Goal: Task Accomplishment & Management: Use online tool/utility

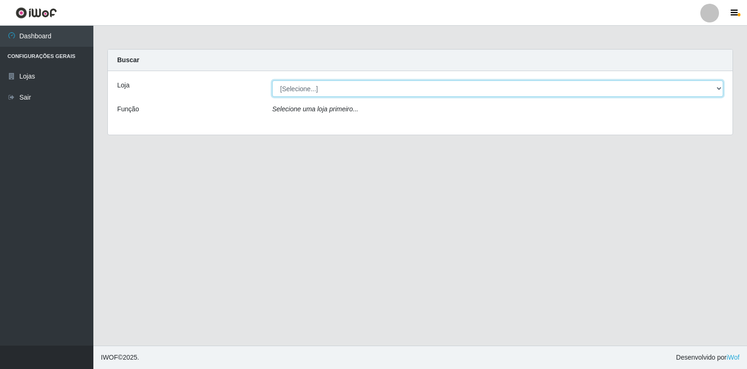
click at [717, 86] on select "[Selecione...] Atacado Vem - Loja 30 Laranjeiras Velha" at bounding box center [497, 88] width 451 height 16
select select "495"
click at [272, 80] on select "[Selecione...] Atacado Vem - Loja 30 Laranjeiras Velha" at bounding box center [497, 88] width 451 height 16
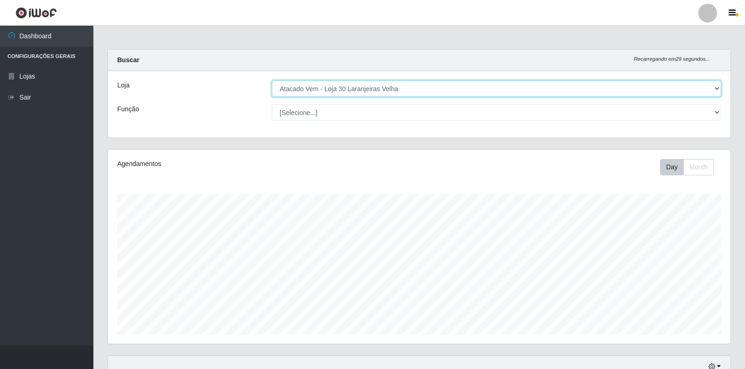
scroll to position [194, 623]
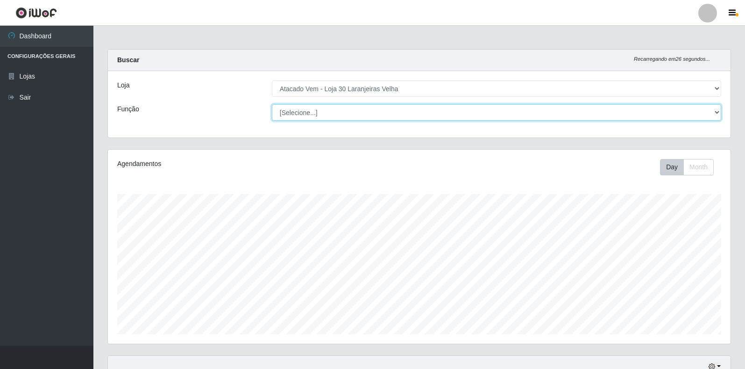
click at [711, 113] on select "[Selecione...] Repositor Repositor + Repositor ++" at bounding box center [496, 112] width 449 height 16
click at [272, 104] on select "[Selecione...] Repositor Repositor + Repositor ++" at bounding box center [496, 112] width 449 height 16
click at [718, 117] on select "[Selecione...] Repositor Repositor + Repositor ++" at bounding box center [496, 112] width 449 height 16
select select "24"
click at [272, 104] on select "[Selecione...] Repositor Repositor + Repositor ++" at bounding box center [496, 112] width 449 height 16
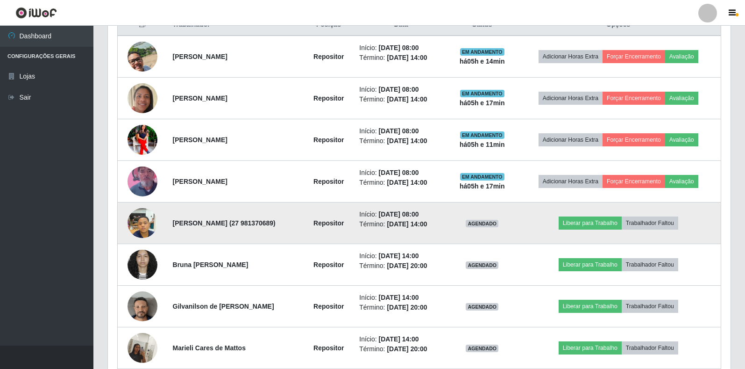
scroll to position [418, 0]
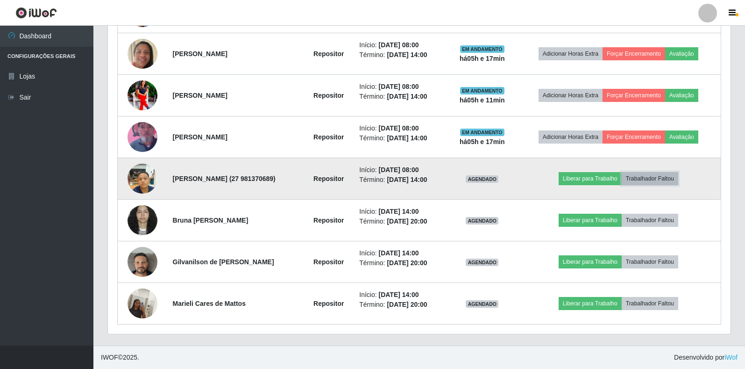
click at [653, 179] on button "Trabalhador Faltou" at bounding box center [650, 178] width 57 height 13
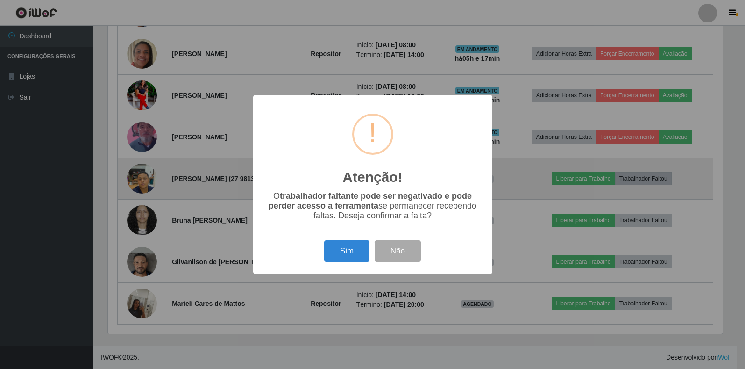
scroll to position [194, 617]
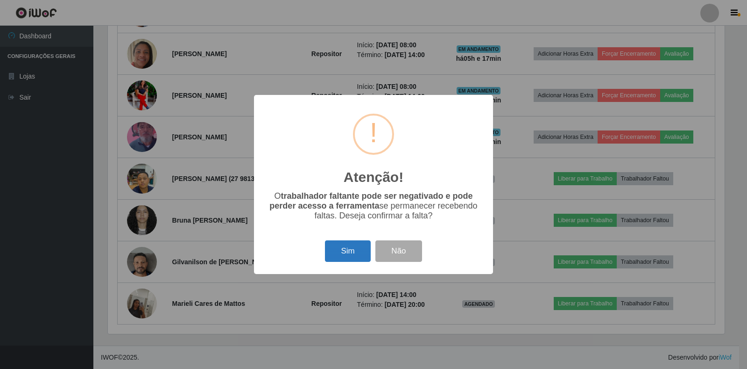
click at [328, 255] on button "Sim" at bounding box center [347, 251] width 45 height 22
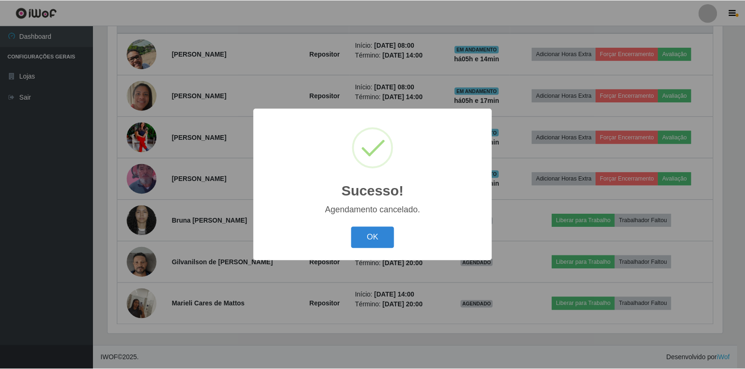
scroll to position [376, 0]
click at [356, 242] on button "OK" at bounding box center [373, 238] width 43 height 22
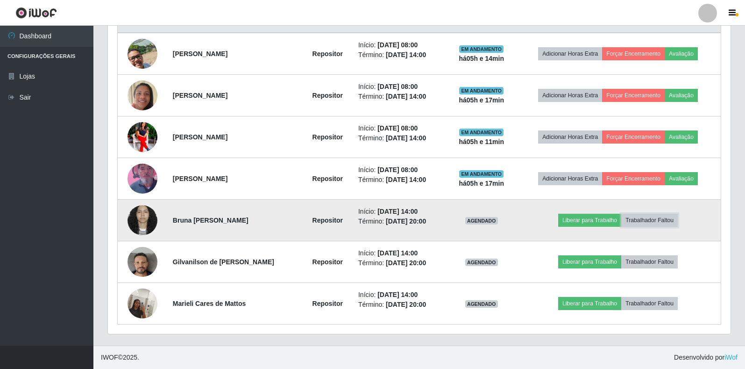
scroll to position [194, 623]
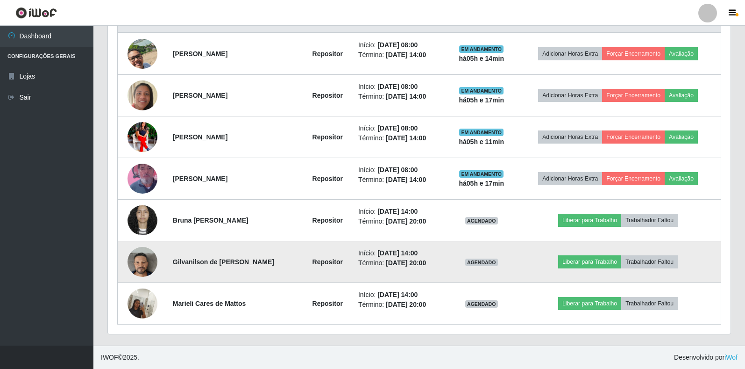
click at [143, 258] on img at bounding box center [143, 261] width 30 height 53
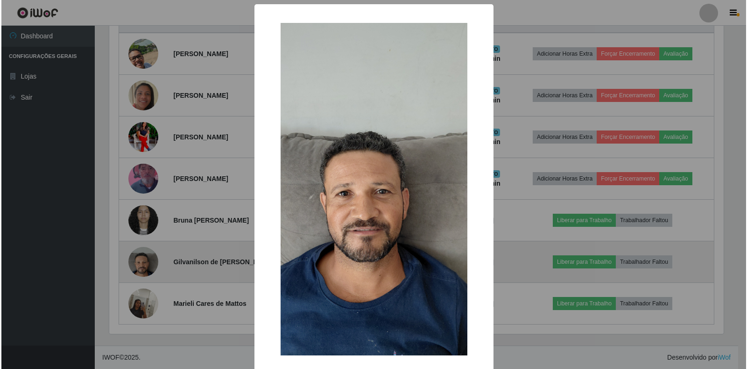
scroll to position [194, 617]
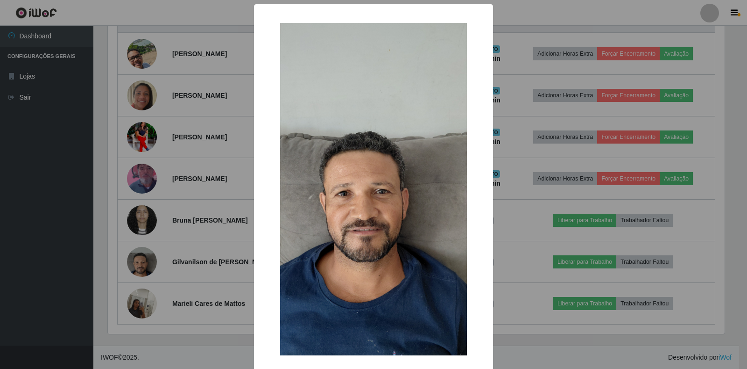
click at [41, 282] on div "× OK Cancel" at bounding box center [373, 184] width 747 height 369
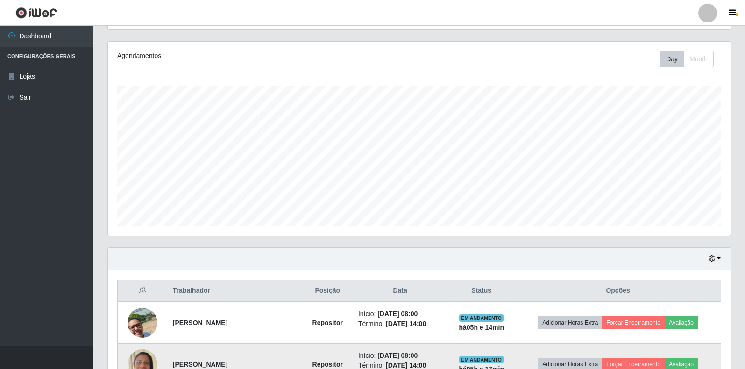
scroll to position [234, 0]
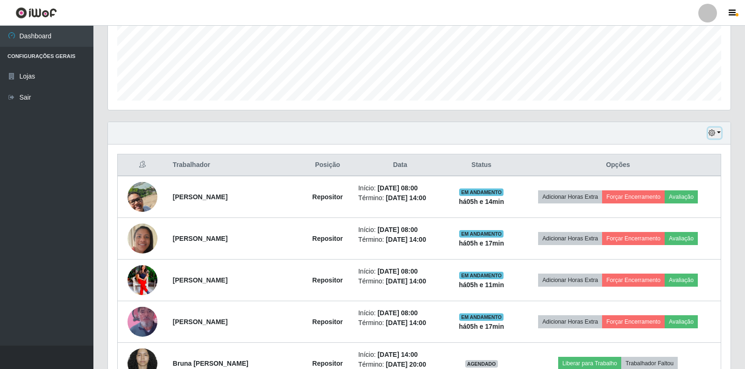
click at [714, 135] on icon "button" at bounding box center [712, 132] width 7 height 7
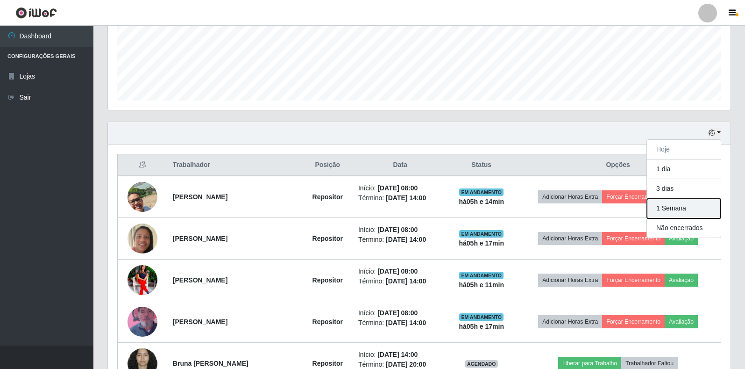
click at [691, 211] on button "1 Semana" at bounding box center [684, 209] width 74 height 20
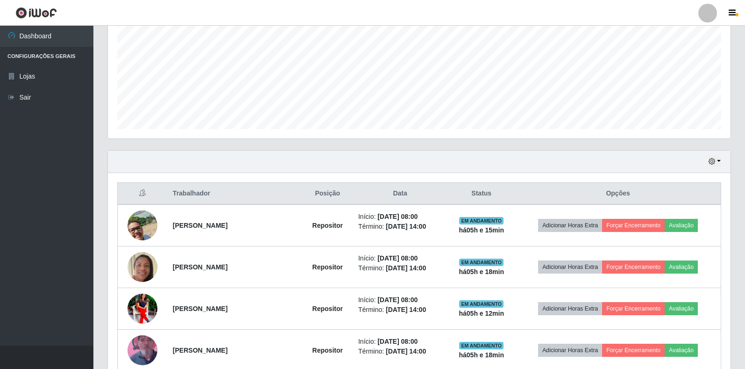
scroll to position [187, 0]
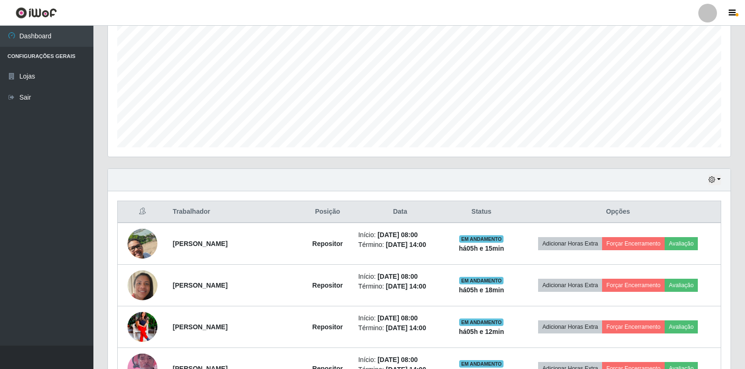
click at [713, 185] on div "Hoje 1 dia 3 dias 1 Semana Não encerrados" at bounding box center [419, 180] width 623 height 22
click at [712, 182] on icon "button" at bounding box center [712, 179] width 7 height 7
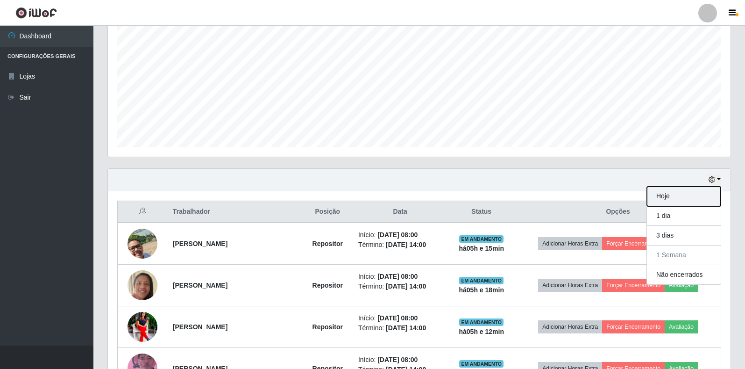
click at [676, 196] on button "Hoje" at bounding box center [684, 196] width 74 height 20
